Goal: Task Accomplishment & Management: Manage account settings

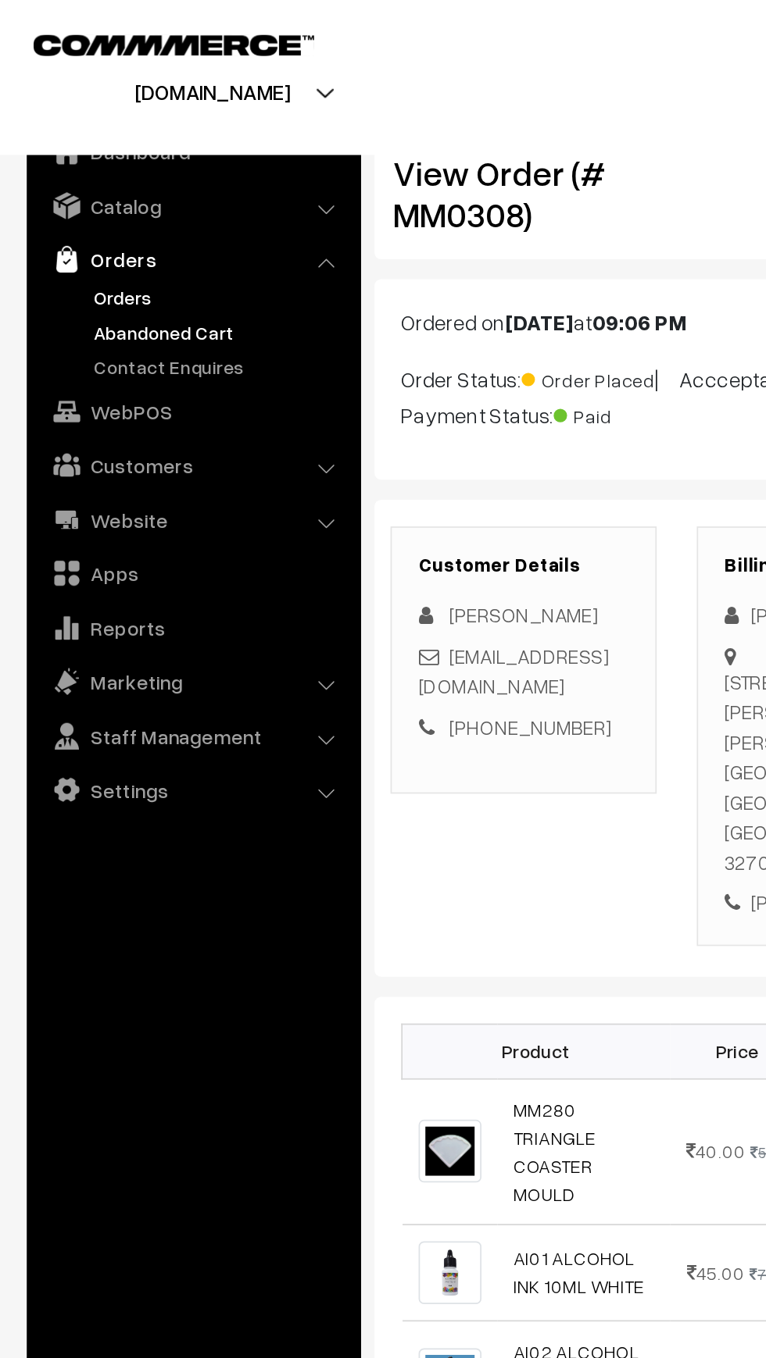
click at [80, 190] on link "Abandoned Cart" at bounding box center [128, 194] width 155 height 16
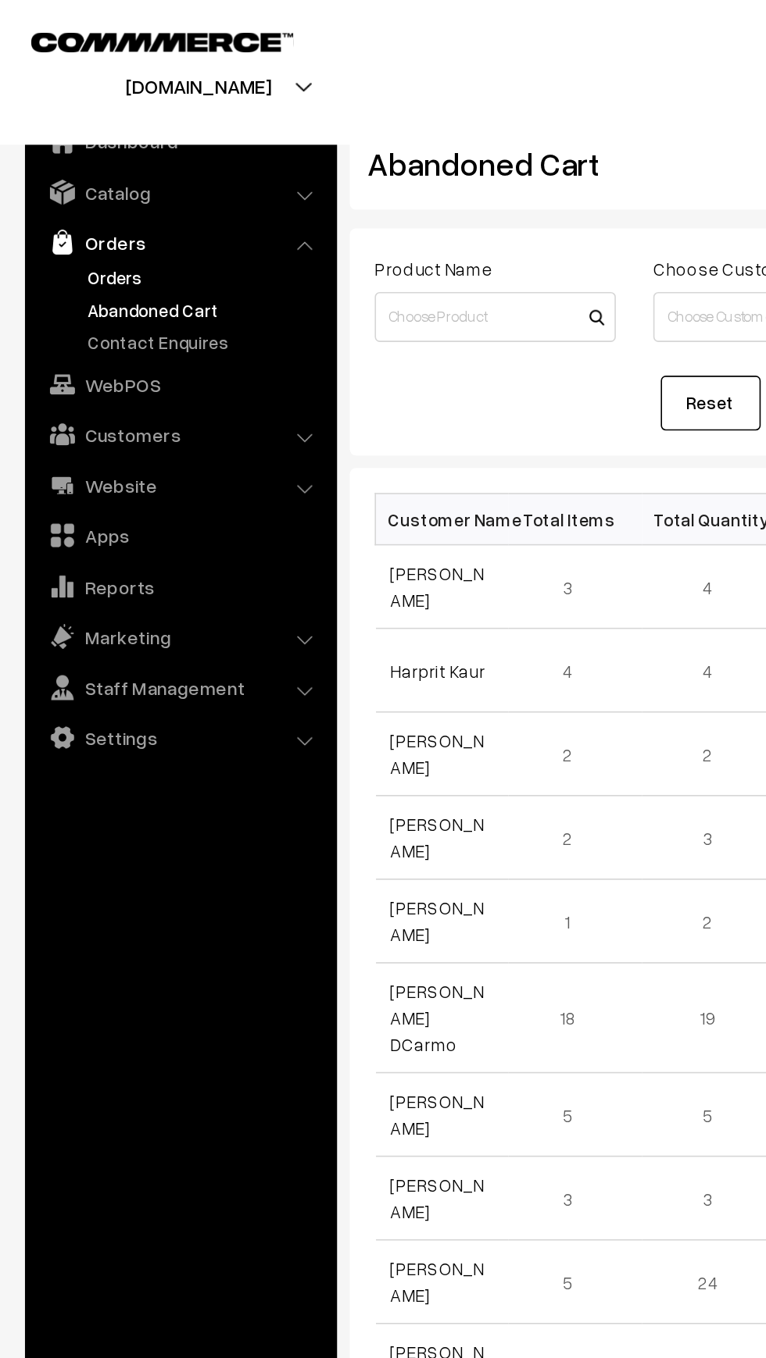
click at [60, 169] on link "Orders" at bounding box center [128, 174] width 155 height 16
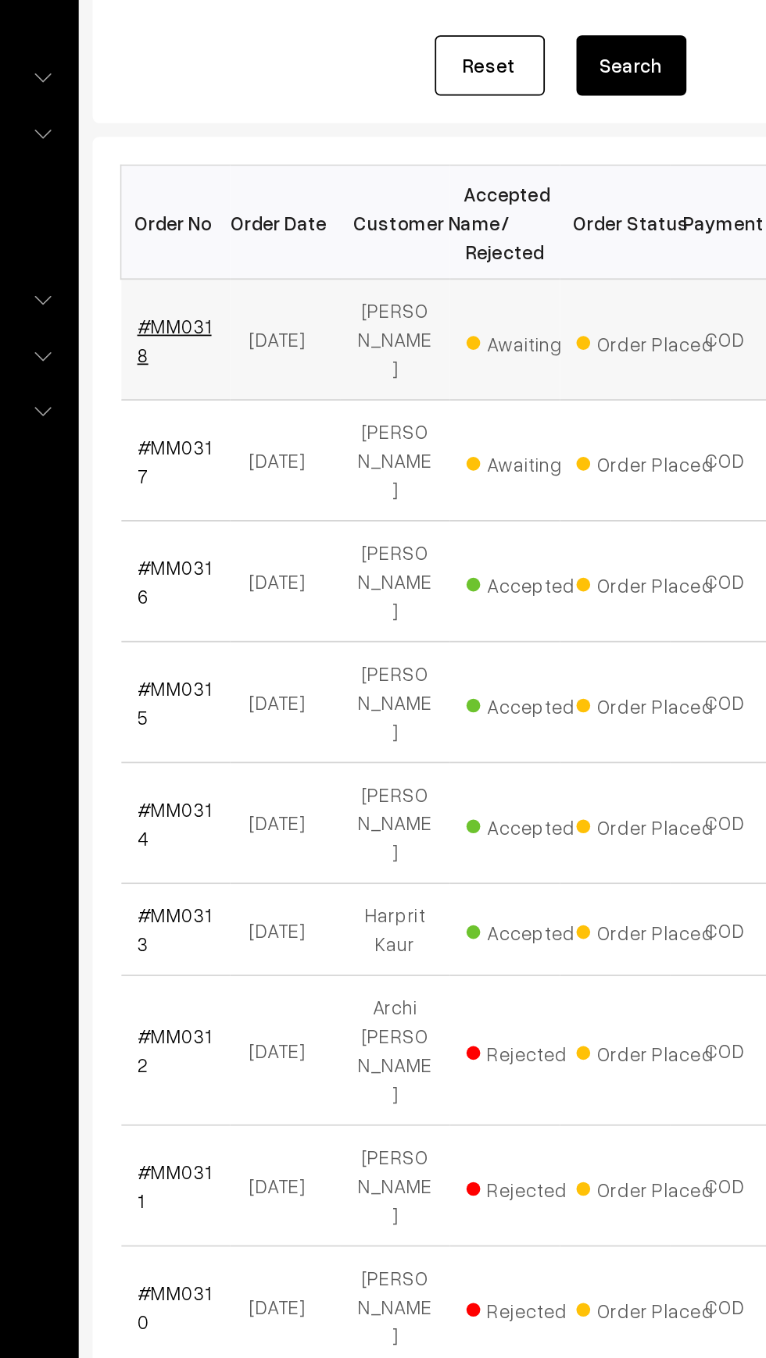
click at [250, 409] on link "#MM0318" at bounding box center [265, 424] width 42 height 30
